Goal: Information Seeking & Learning: Compare options

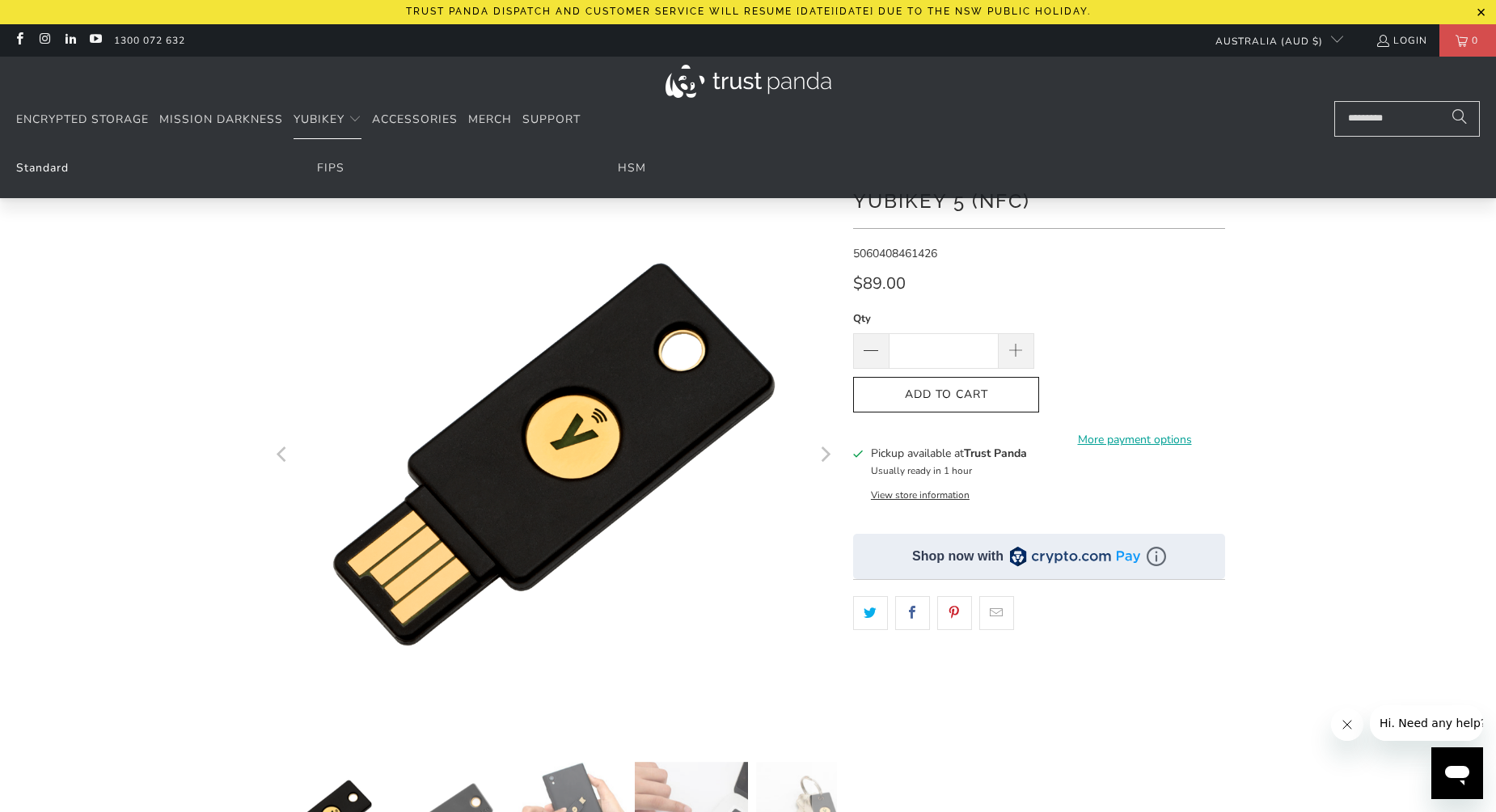
click at [63, 169] on link "Standard" at bounding box center [42, 168] width 53 height 15
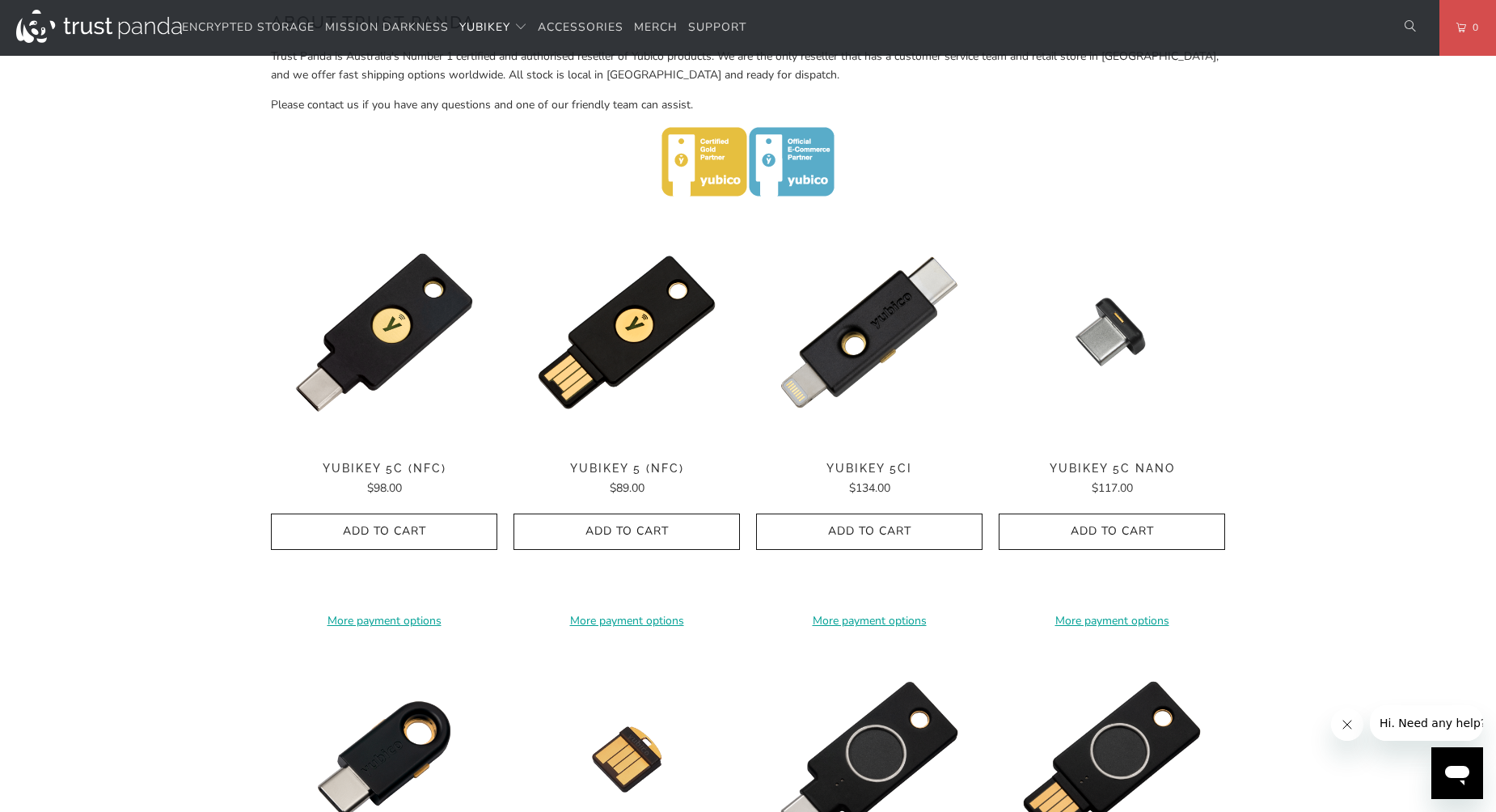
scroll to position [728, 0]
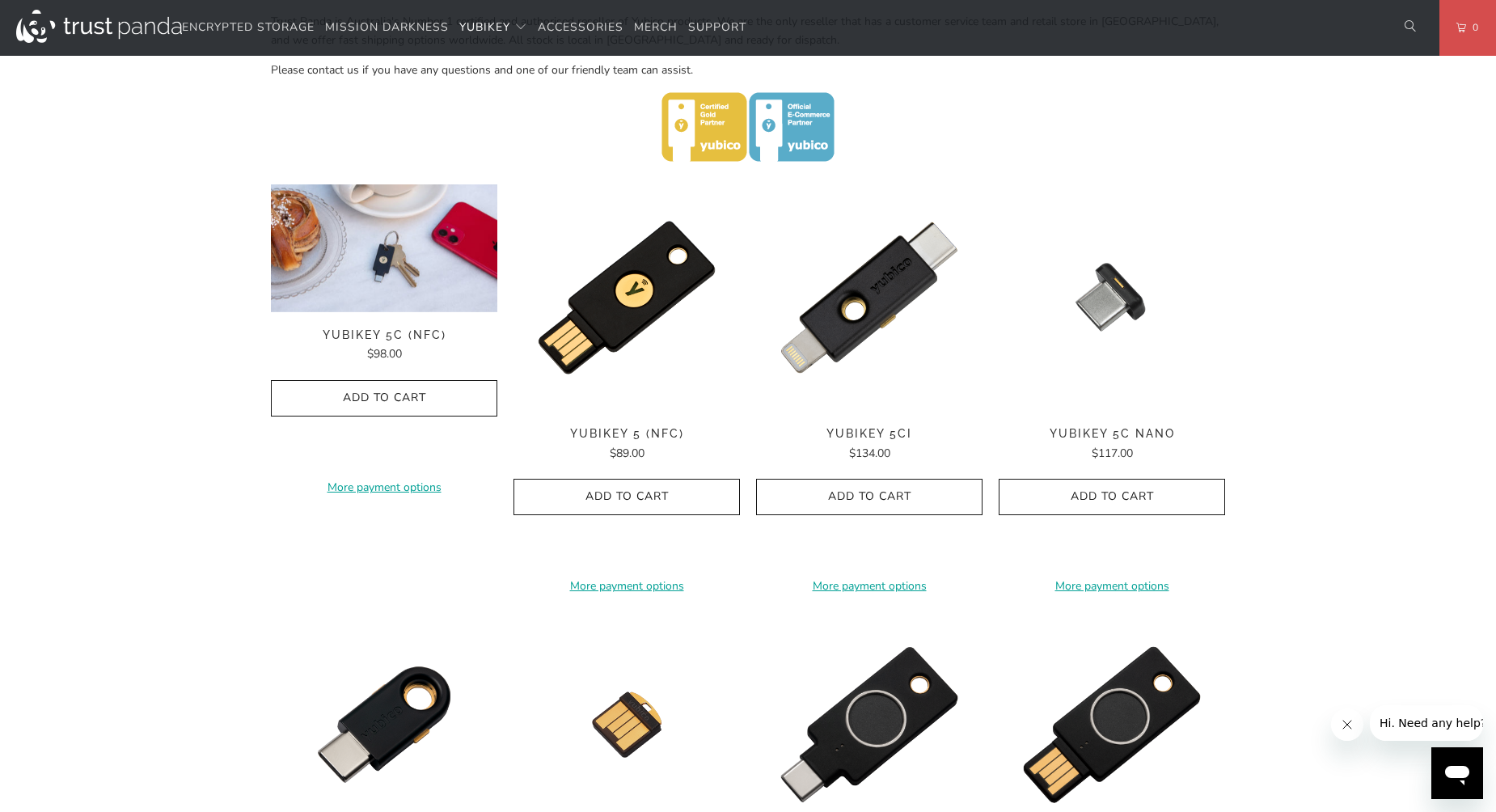
click at [405, 286] on img at bounding box center [384, 248] width 226 height 127
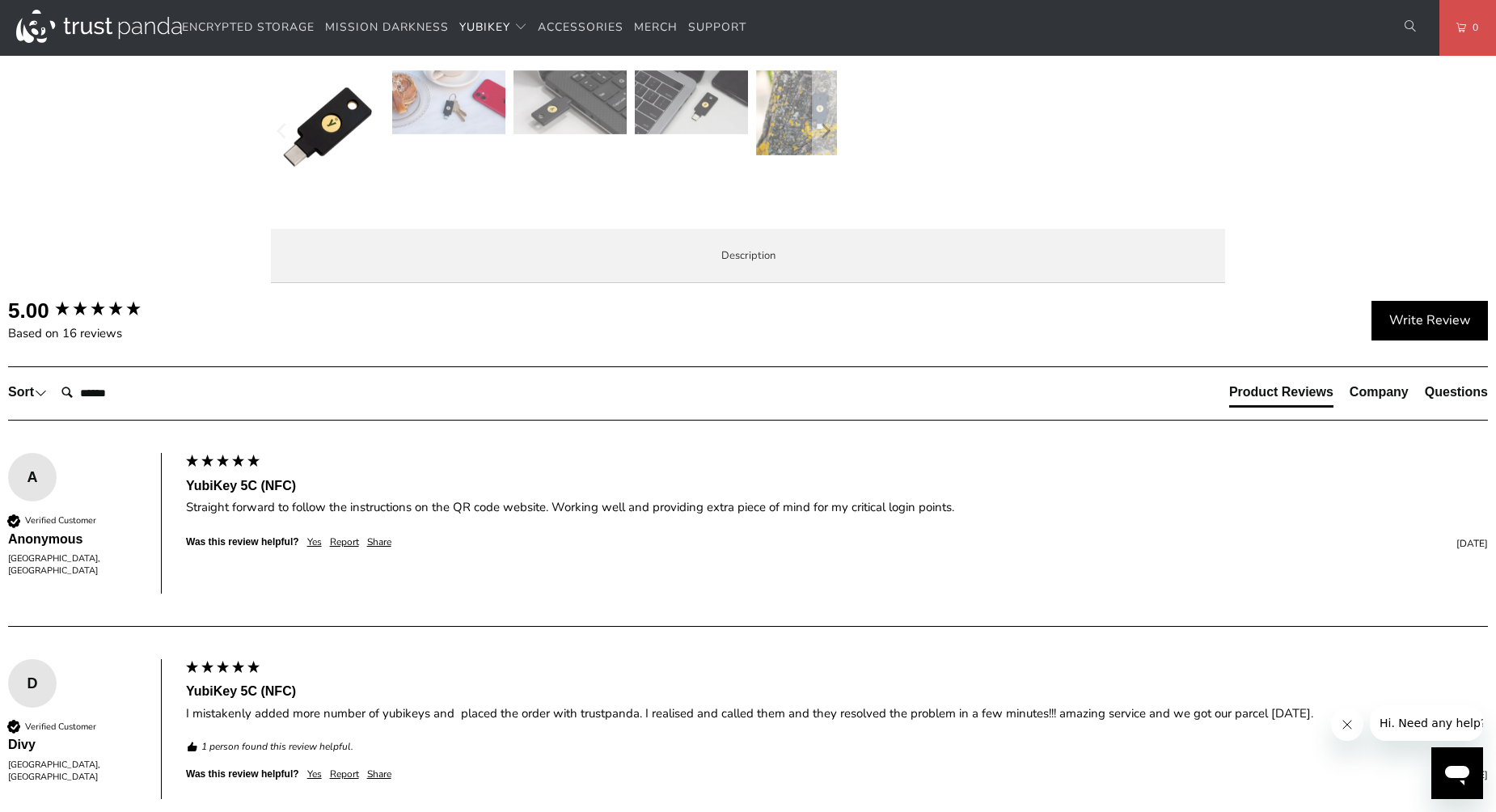
scroll to position [728, 0]
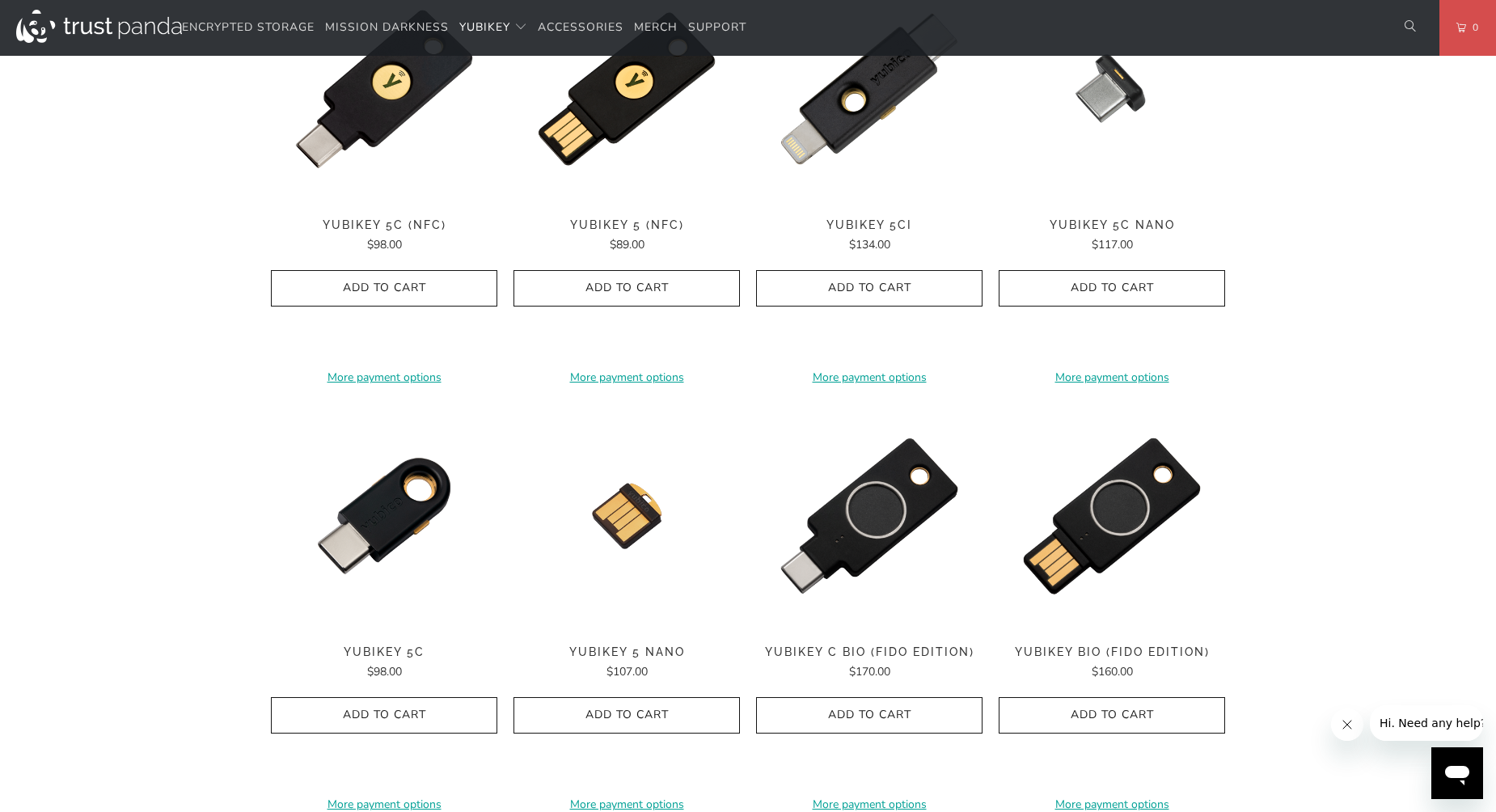
scroll to position [991, 0]
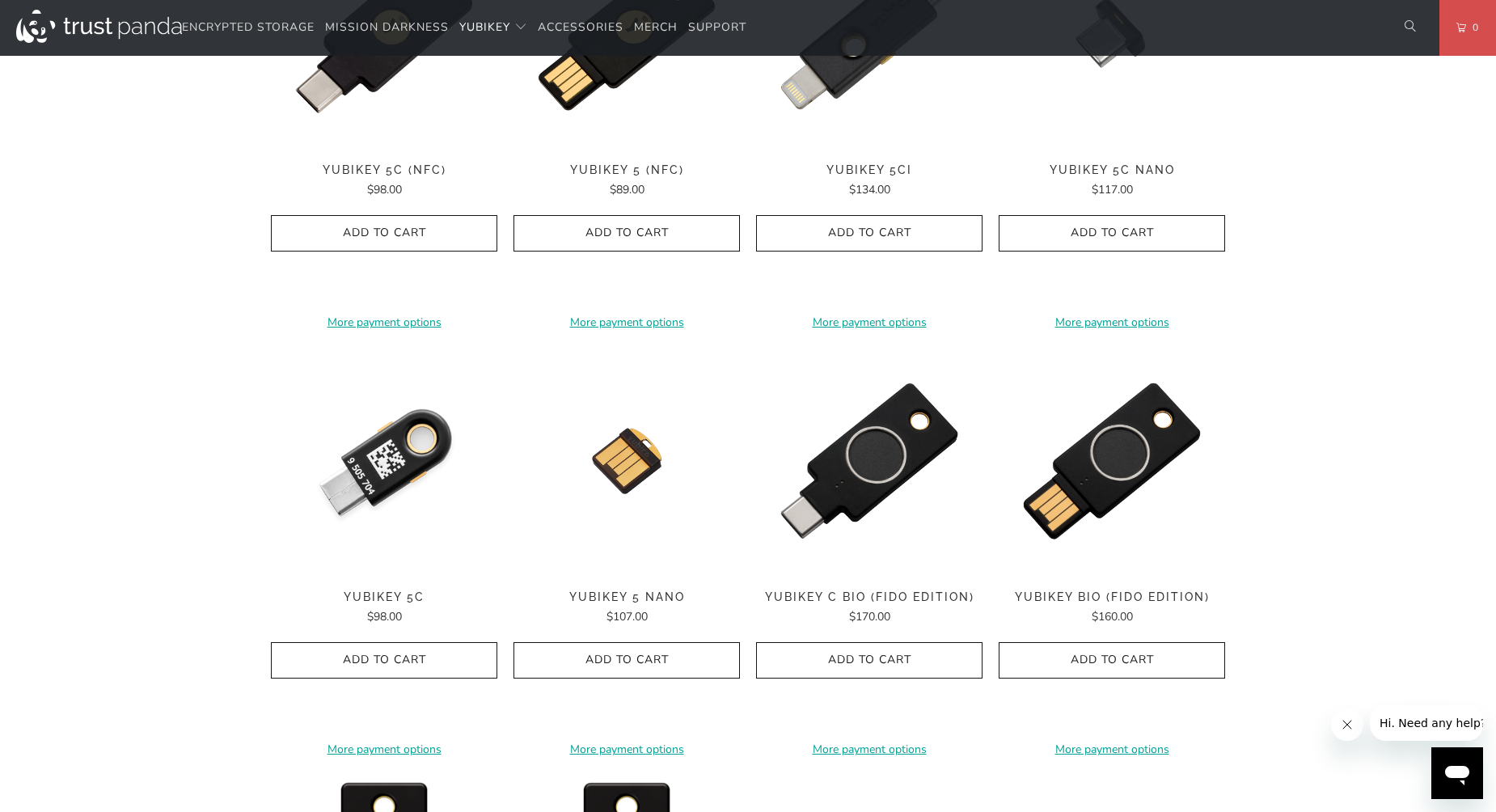
click at [416, 435] on img at bounding box center [384, 461] width 226 height 226
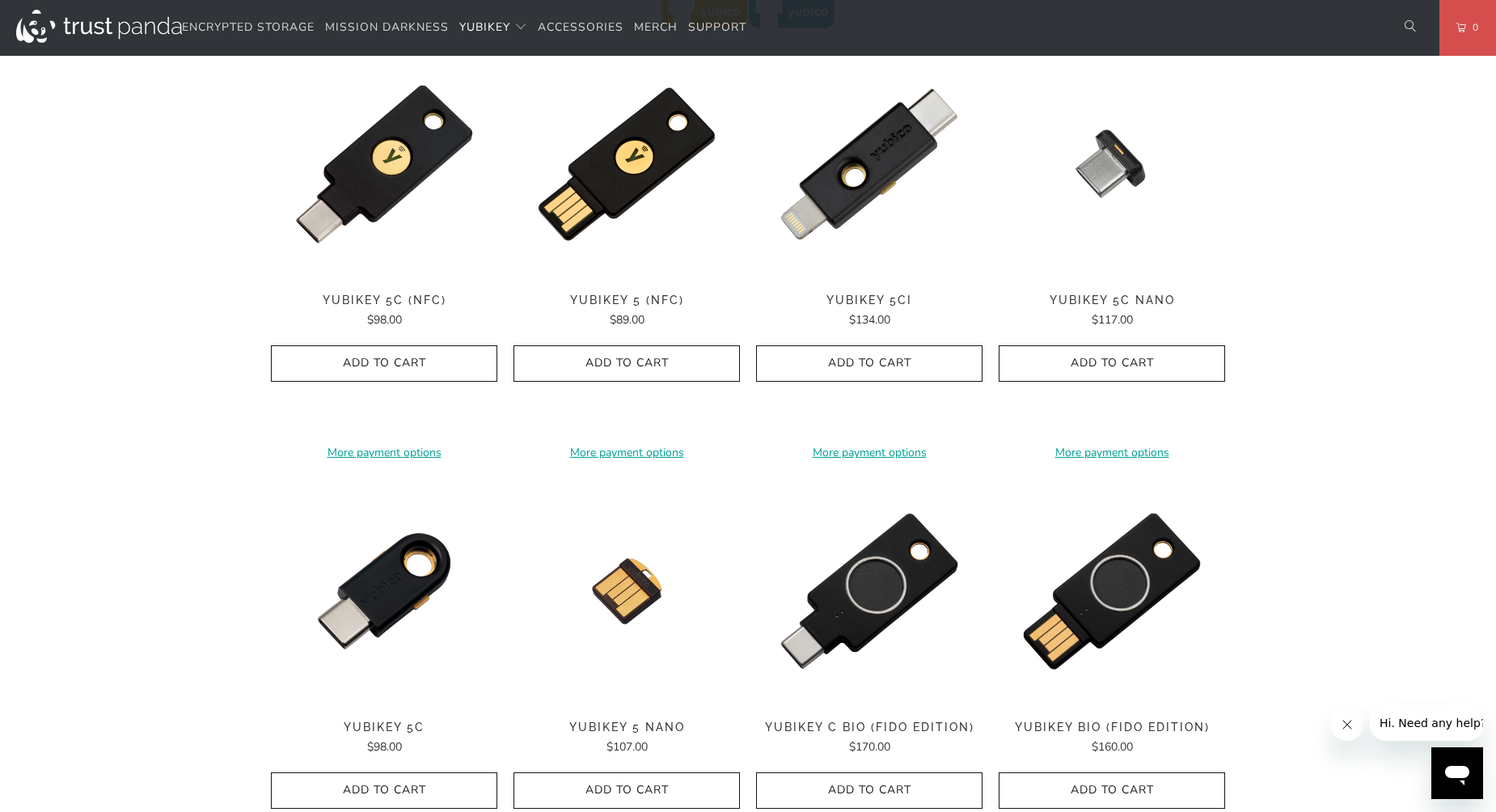
scroll to position [911, 0]
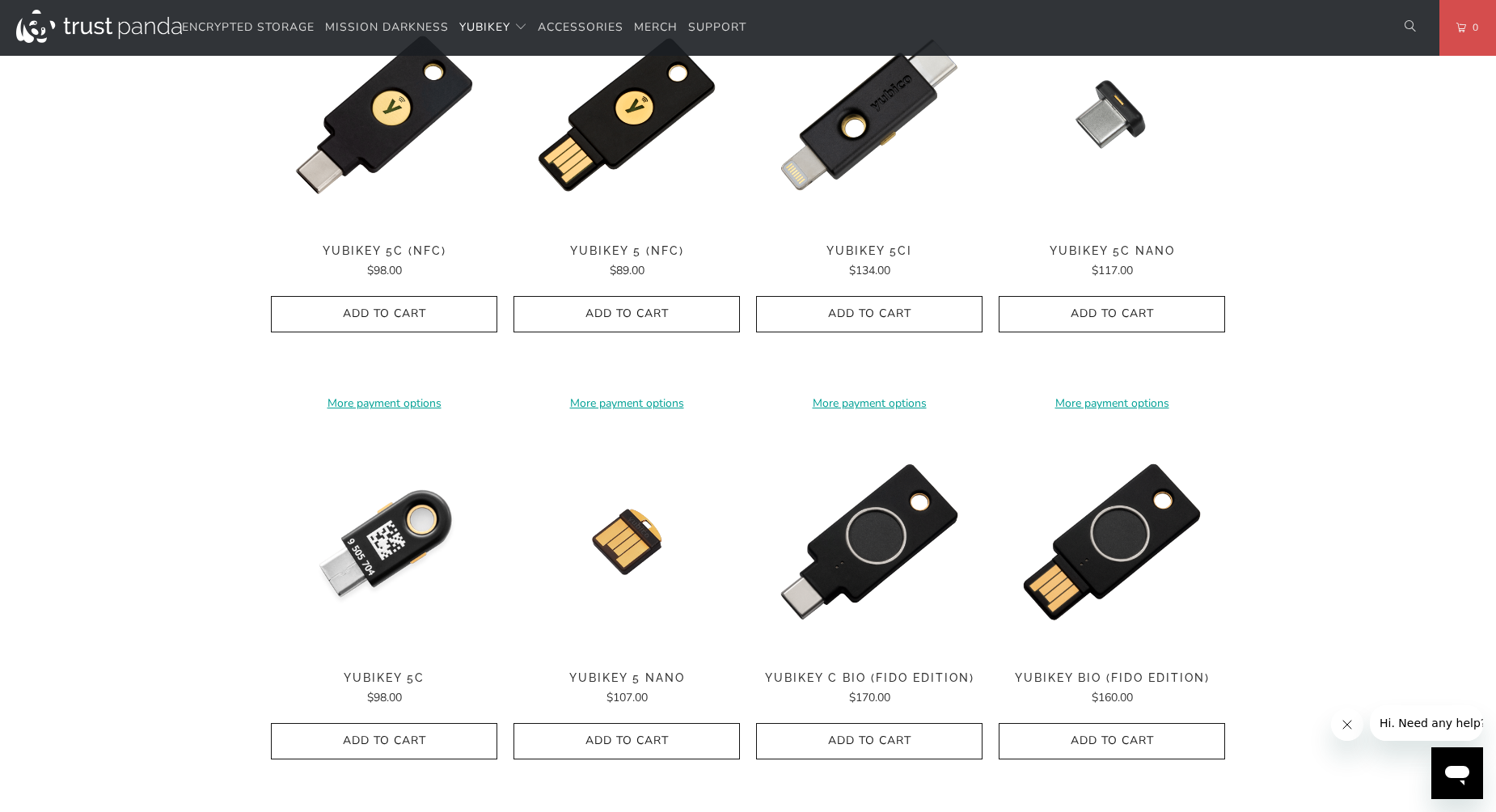
click at [382, 544] on img at bounding box center [384, 542] width 226 height 226
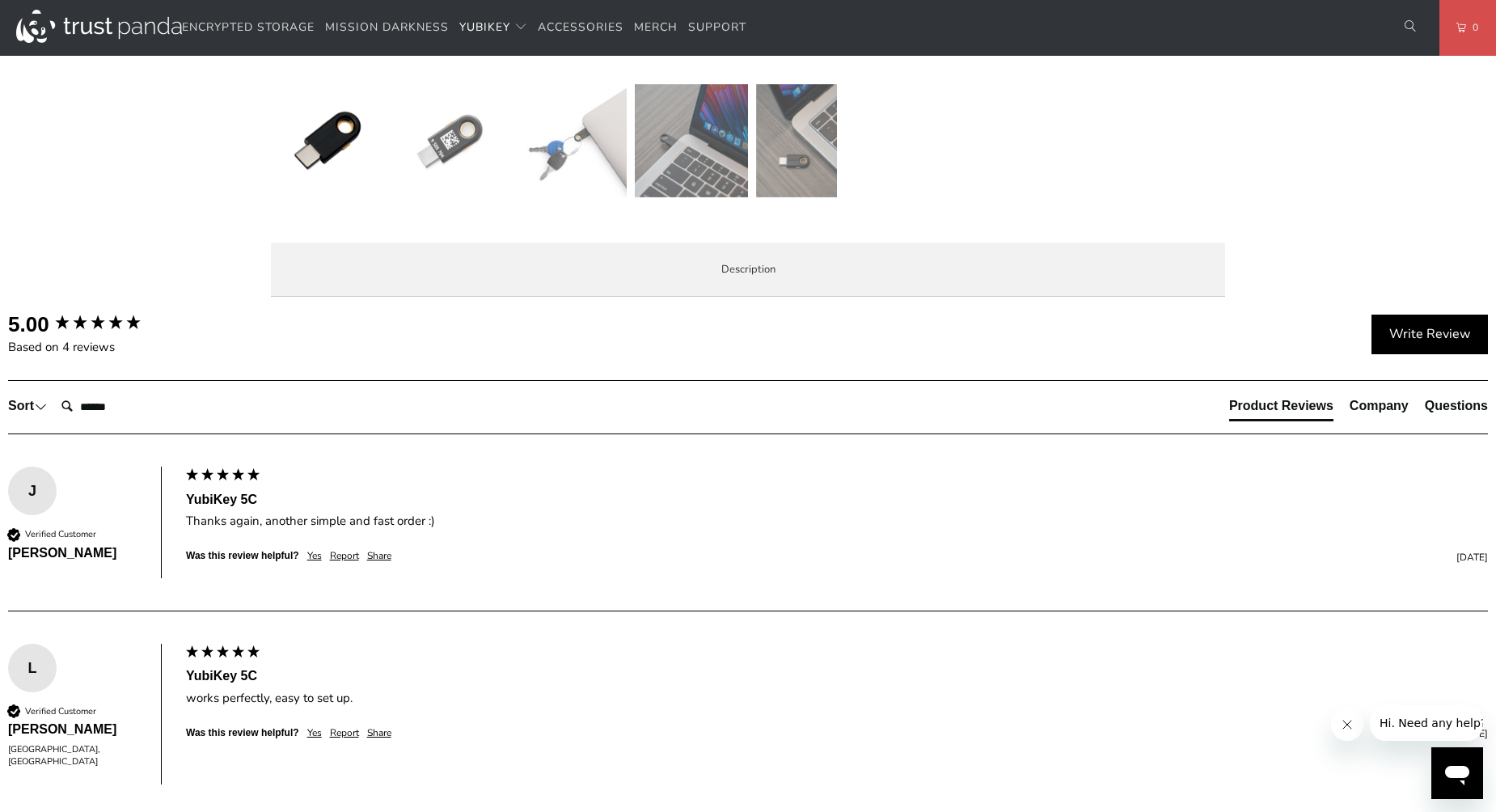
scroll to position [728, 0]
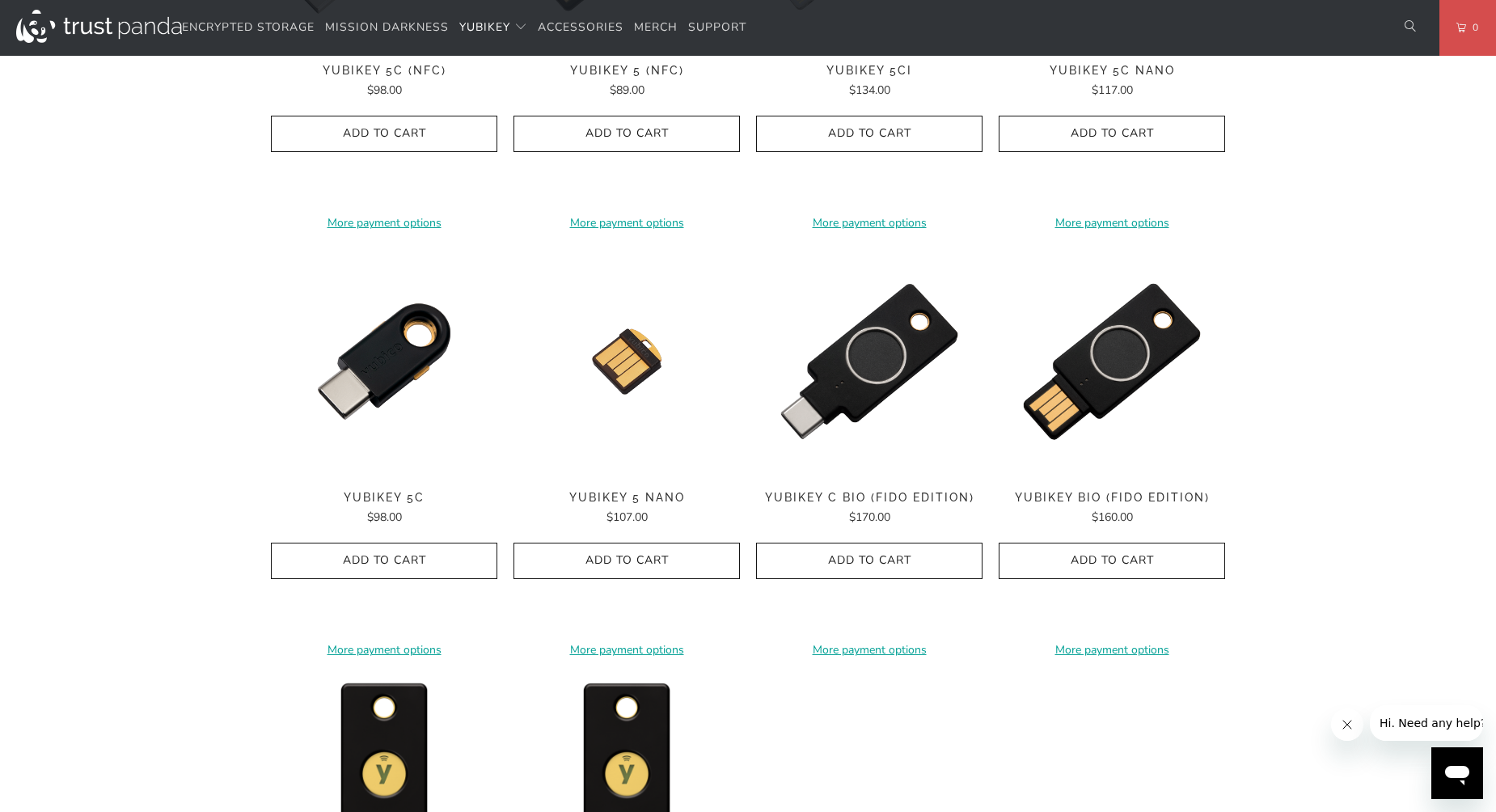
scroll to position [1072, 0]
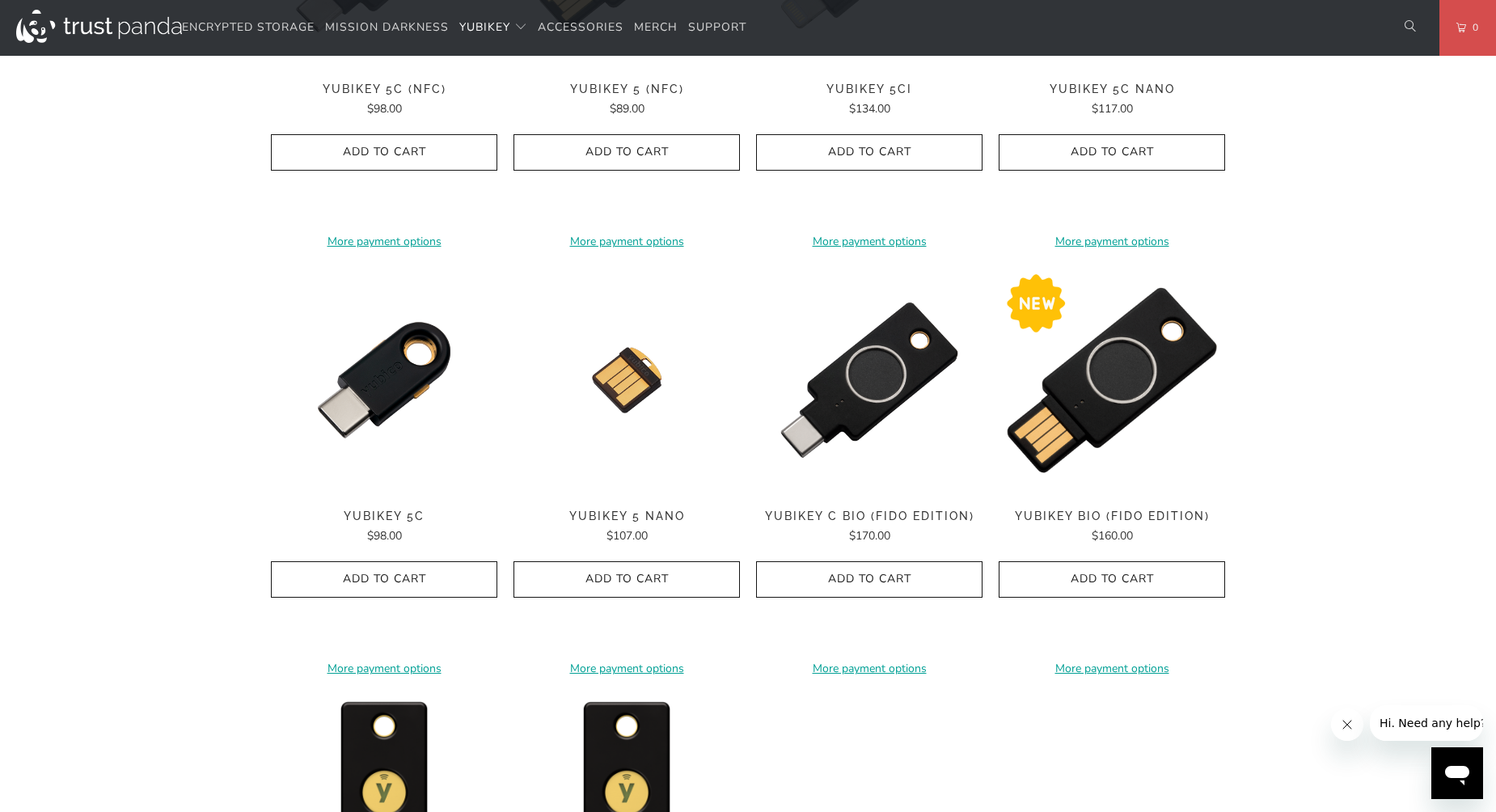
click at [1110, 371] on img at bounding box center [1112, 380] width 226 height 226
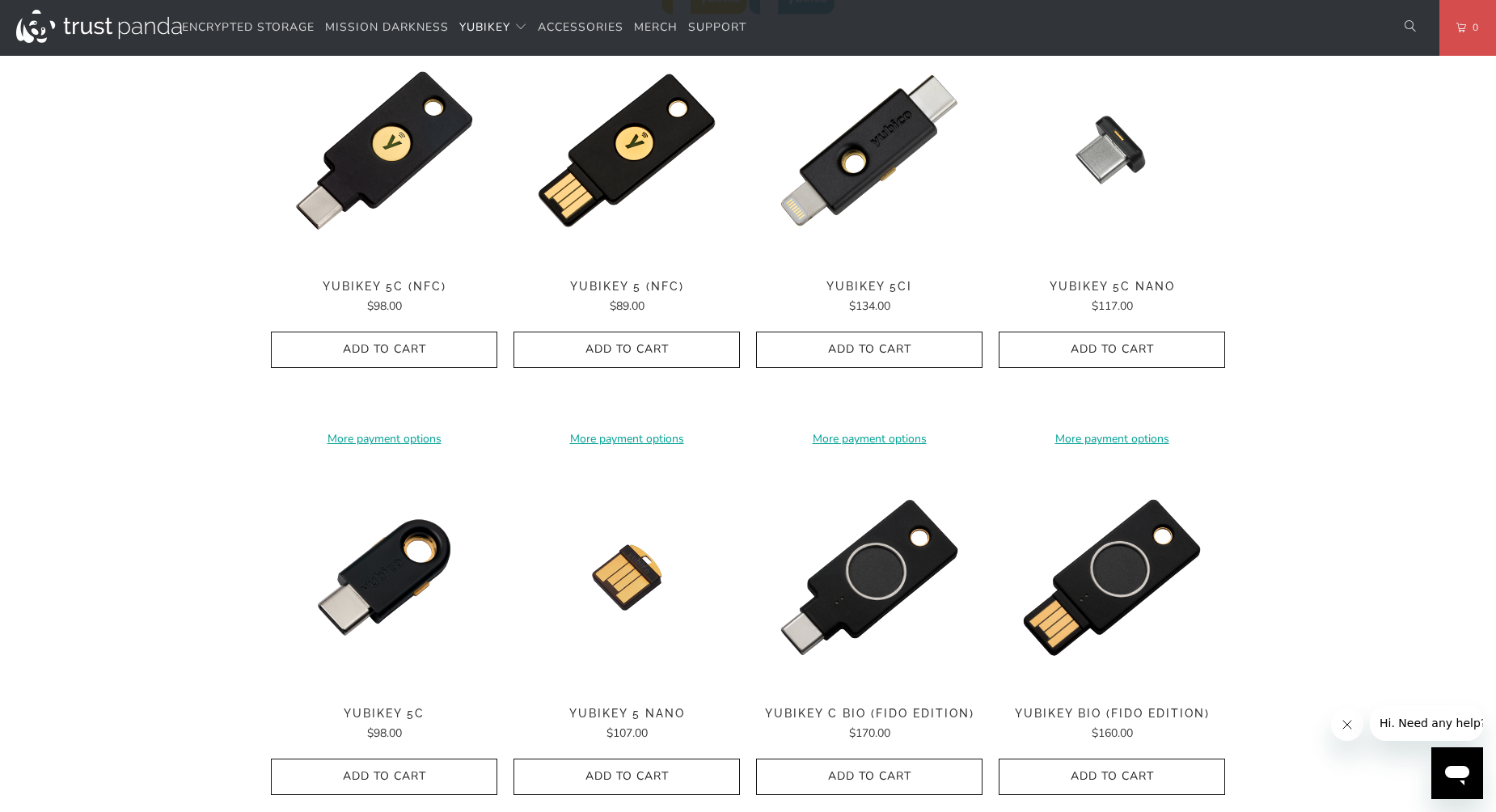
scroll to position [830, 0]
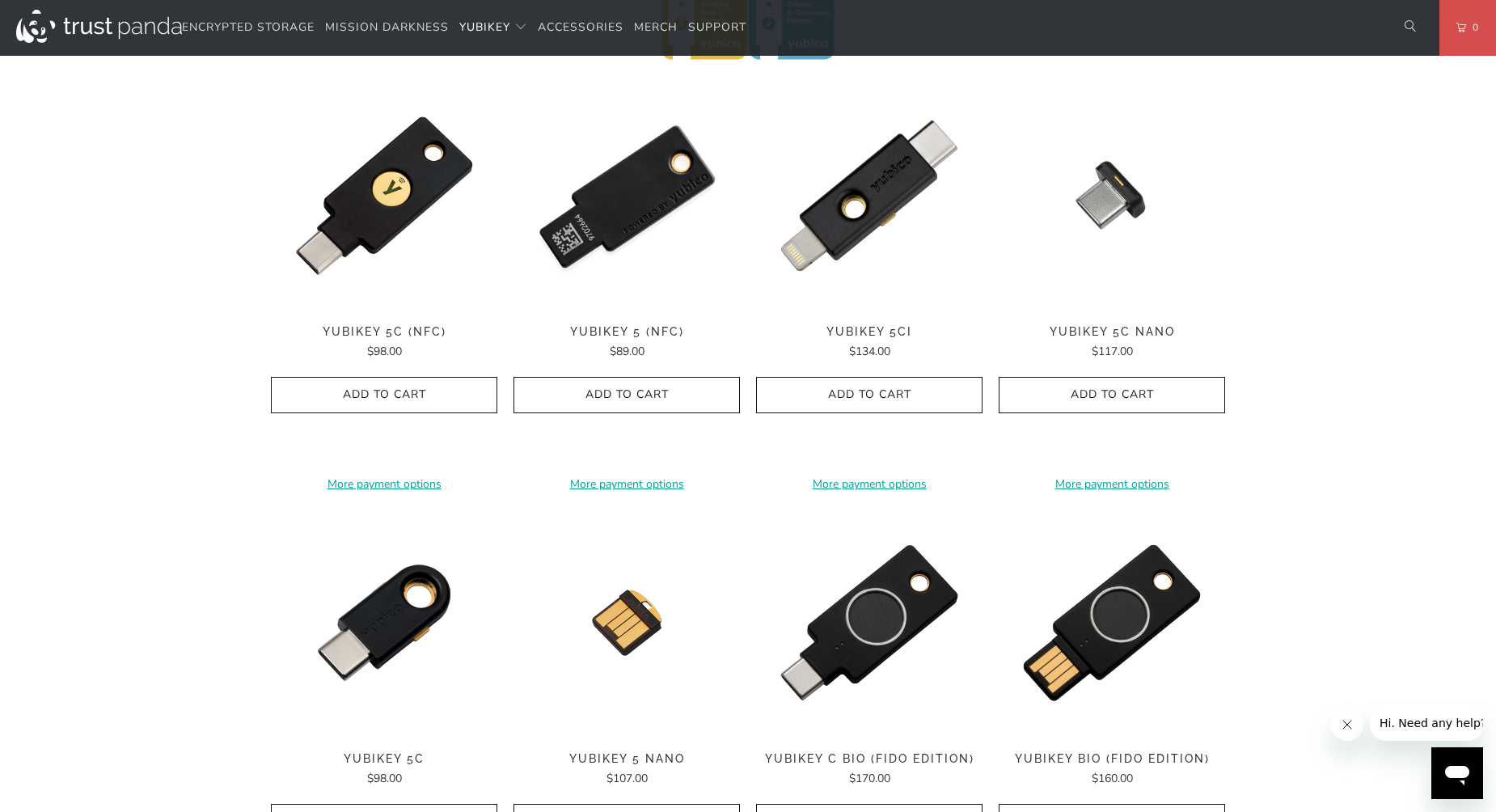
click at [654, 188] on img at bounding box center [626, 195] width 226 height 226
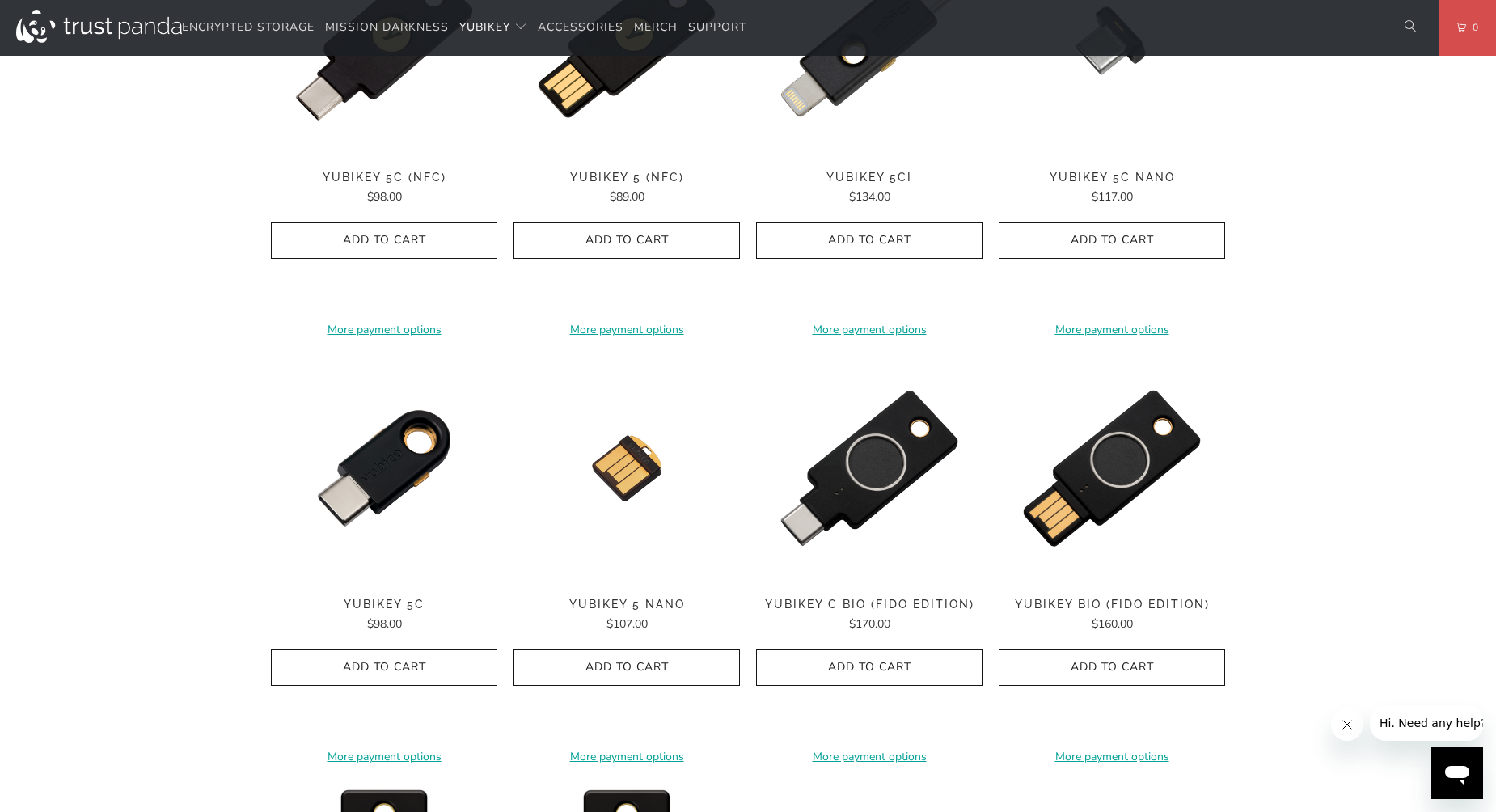
scroll to position [991, 0]
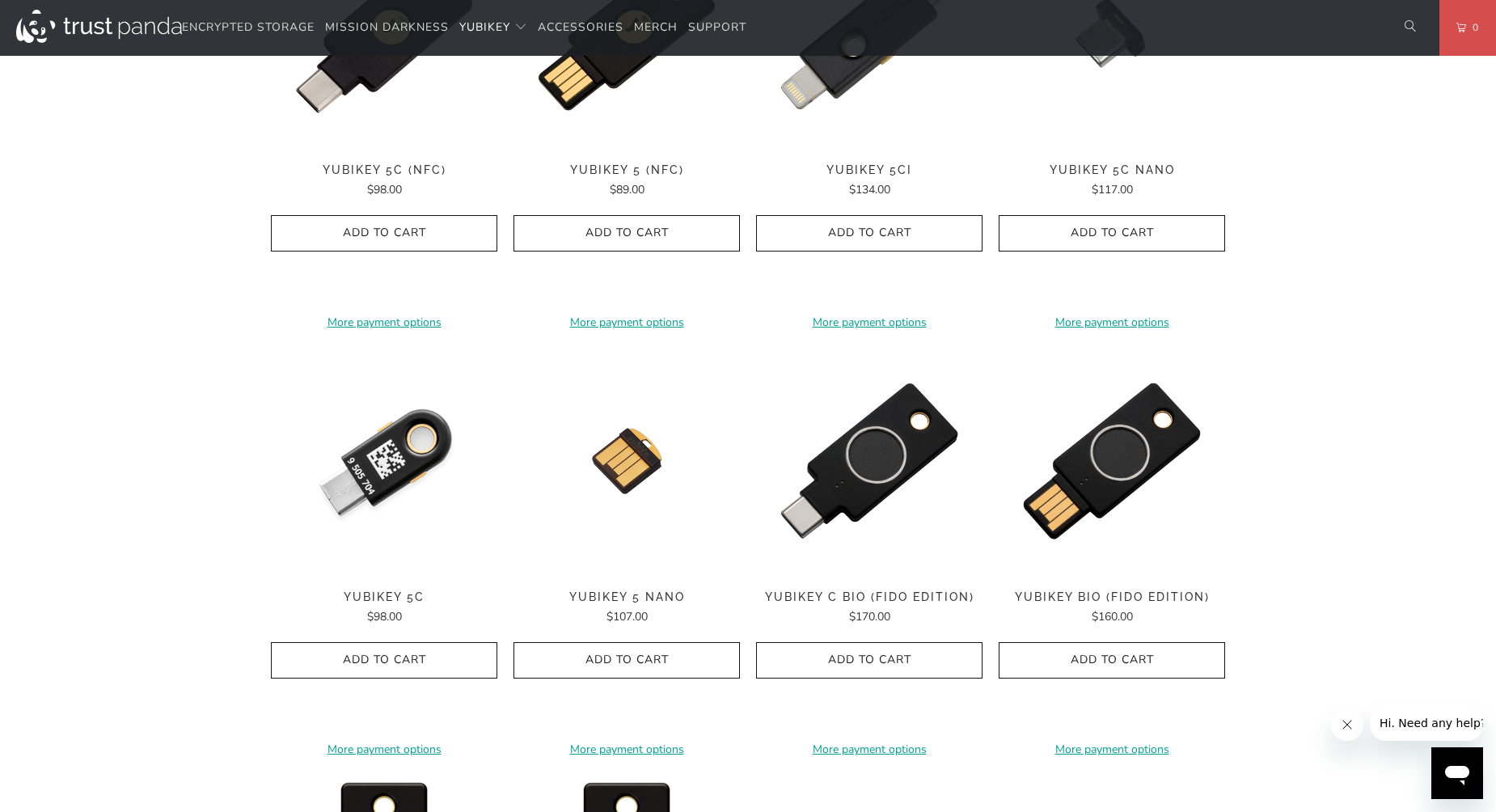
click at [387, 470] on img at bounding box center [384, 461] width 226 height 226
